Goal: Task Accomplishment & Management: Manage account settings

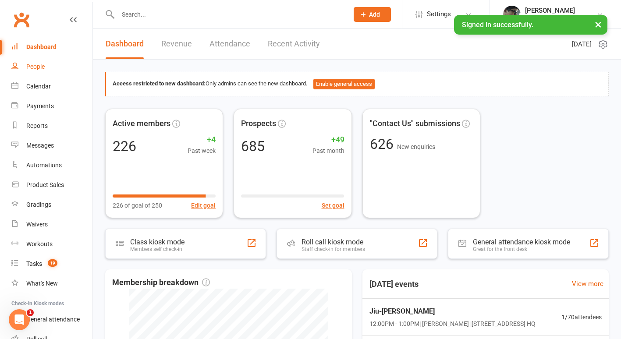
click at [31, 65] on div "People" at bounding box center [35, 66] width 18 height 7
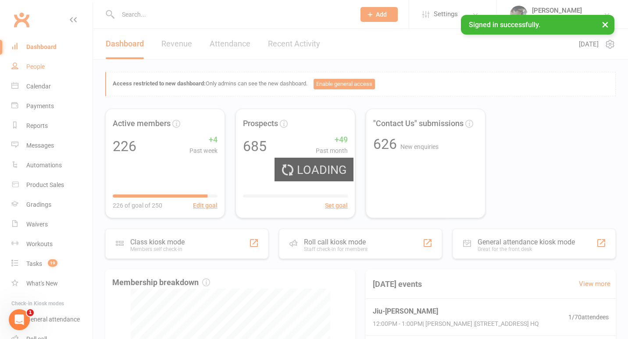
select select "100"
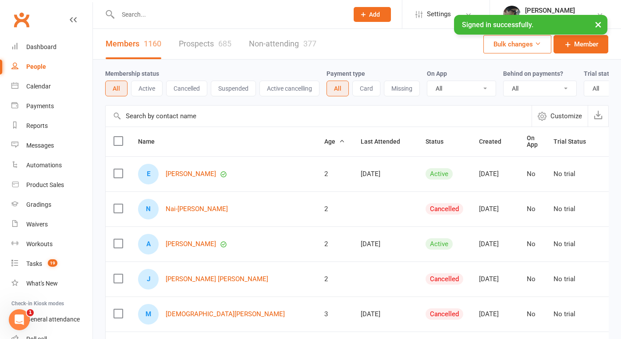
click at [222, 47] on div "685" at bounding box center [224, 43] width 13 height 9
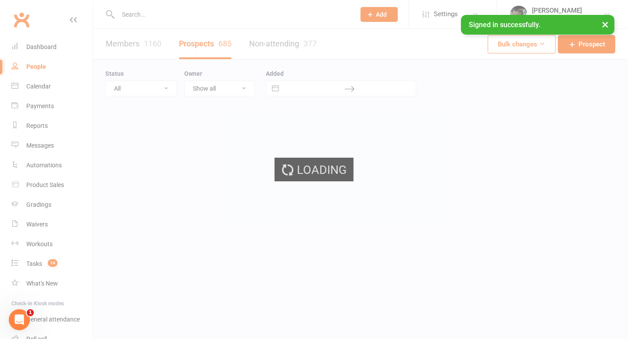
select select "100"
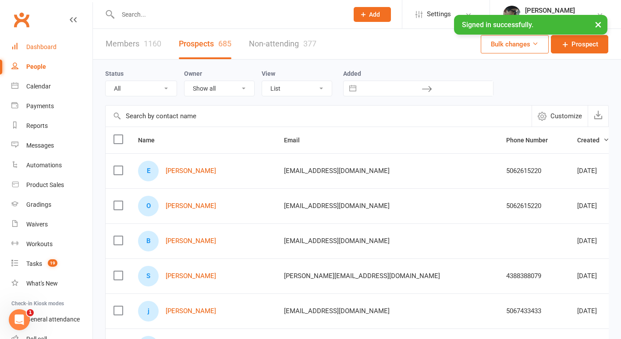
click at [32, 48] on div "Dashboard" at bounding box center [41, 46] width 30 height 7
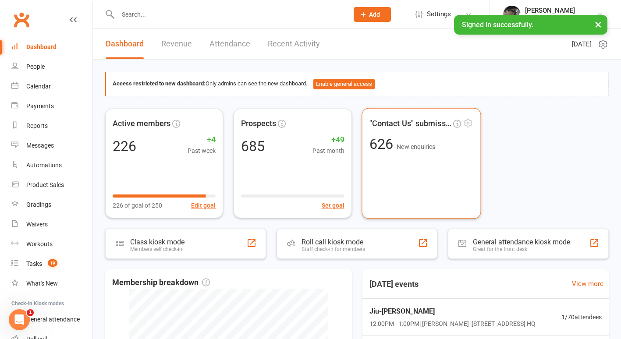
click at [396, 171] on div ""Contact Us" submissions 626 New enquiries" at bounding box center [421, 163] width 119 height 111
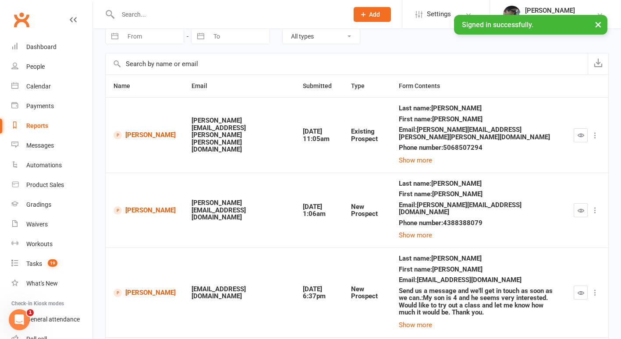
scroll to position [40, 0]
click at [413, 155] on button "Show more" at bounding box center [415, 160] width 33 height 11
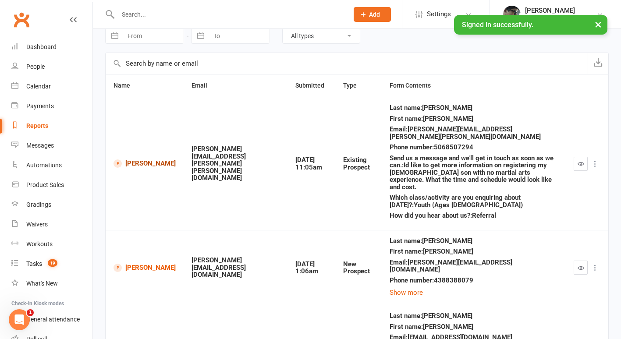
click at [133, 160] on link "[PERSON_NAME]" at bounding box center [145, 164] width 62 height 8
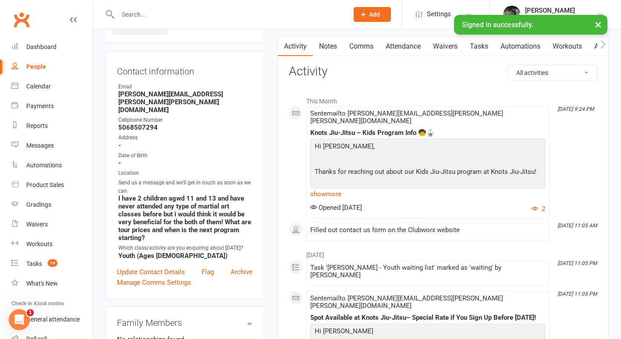
scroll to position [69, 0]
click at [336, 190] on link "show more" at bounding box center [427, 194] width 235 height 12
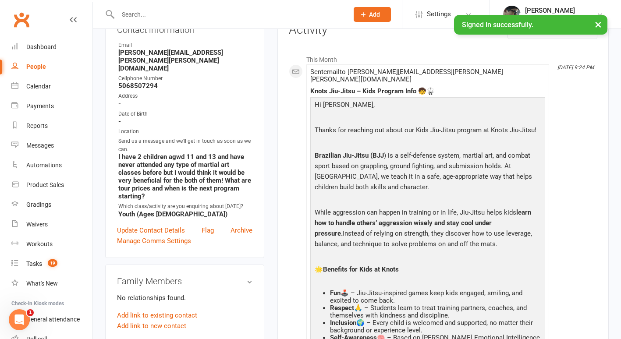
scroll to position [0, 0]
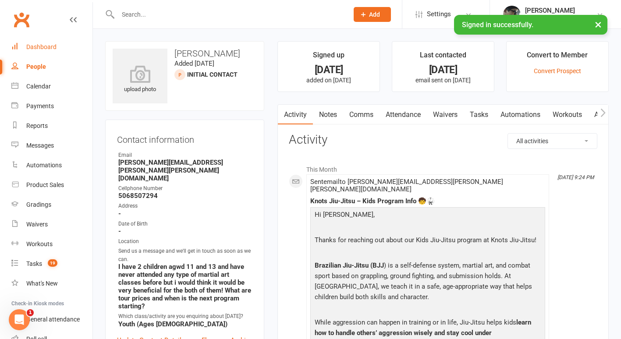
click at [55, 50] on div "Dashboard" at bounding box center [41, 46] width 30 height 7
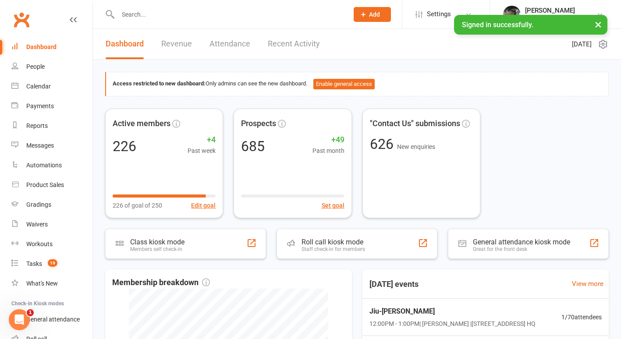
click at [175, 45] on link "Revenue" at bounding box center [176, 44] width 31 height 30
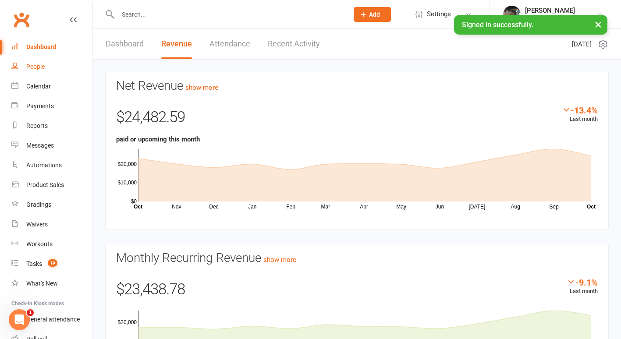
click at [44, 64] on div "People" at bounding box center [35, 66] width 18 height 7
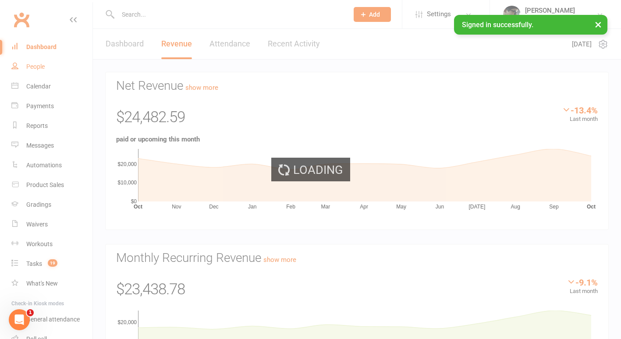
select select "100"
